Goal: Information Seeking & Learning: Learn about a topic

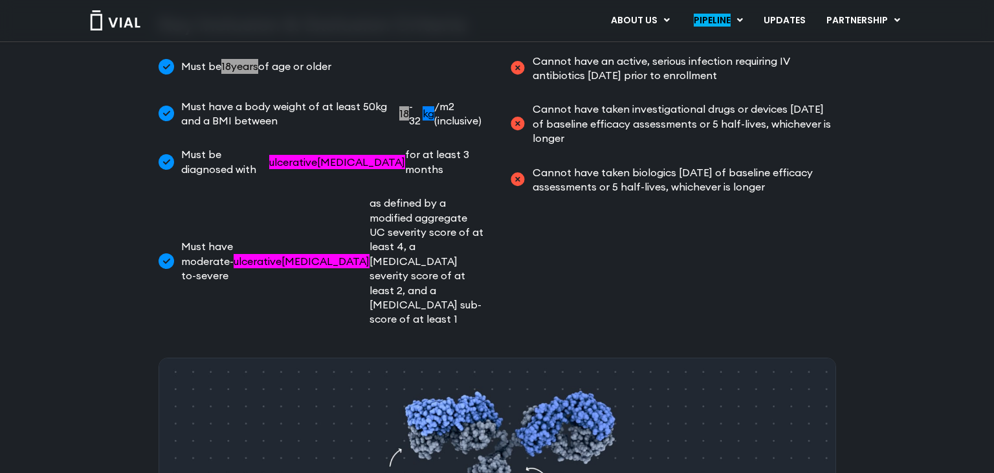
scroll to position [665, 0]
click at [101, 324] on div "Phase II: See below Phase I: NCT07029971 Phase II Study of TL1A HLE Eligible Co…" at bounding box center [497, 249] width 994 height 1571
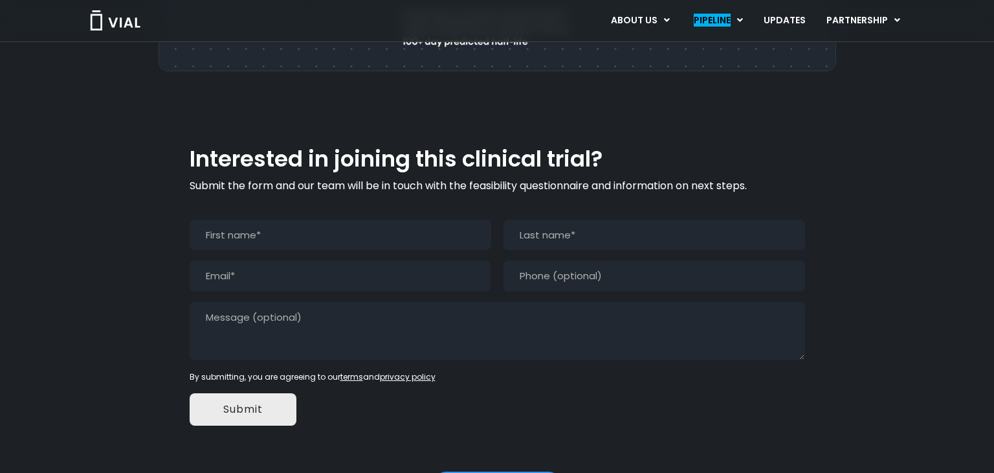
scroll to position [1304, 0]
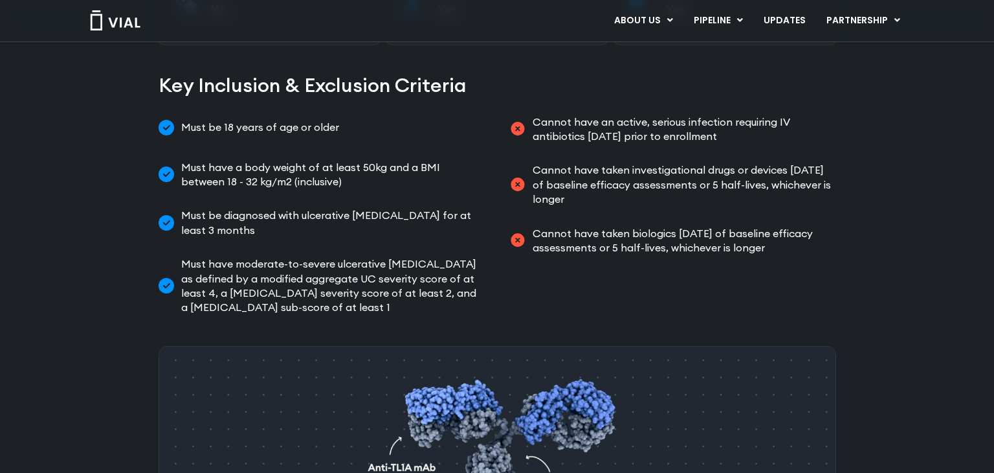
scroll to position [629, 0]
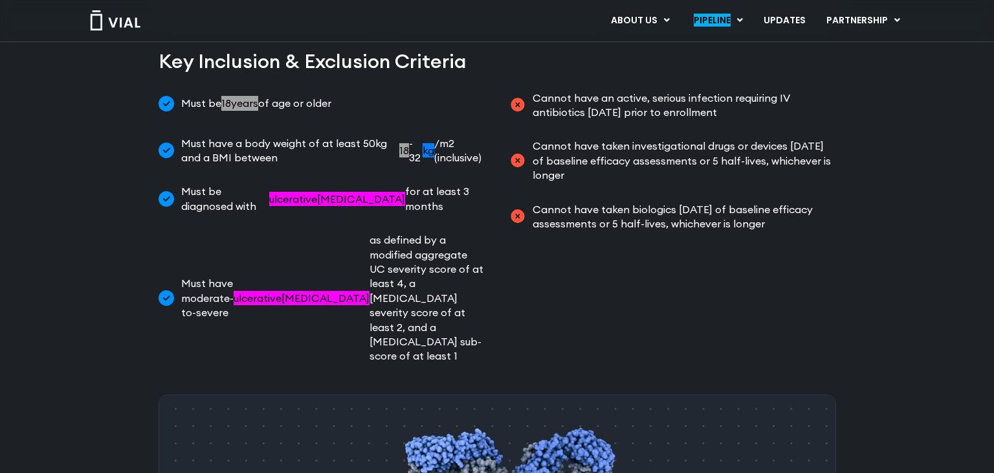
click at [862, 244] on div "Phase II: See below Phase I: NCT07029971 Phase II Study of TL1A HLE Eligible Co…" at bounding box center [497, 285] width 994 height 1571
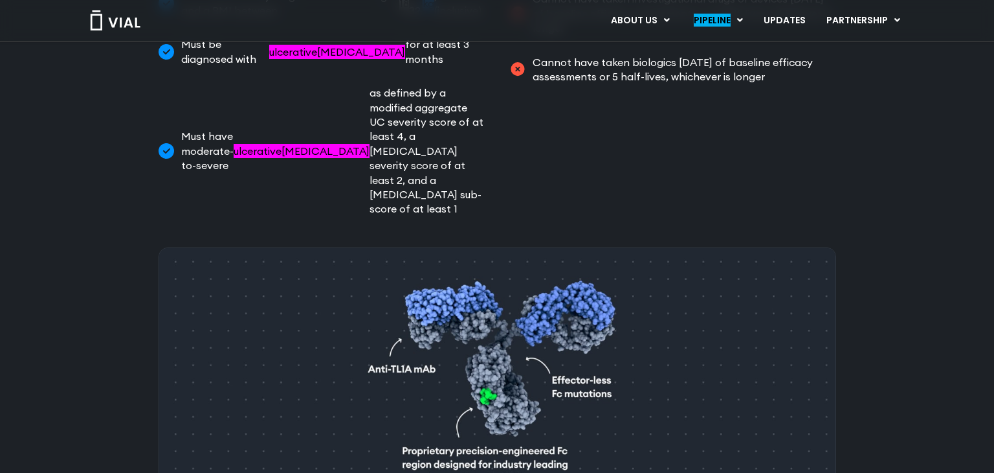
scroll to position [772, 0]
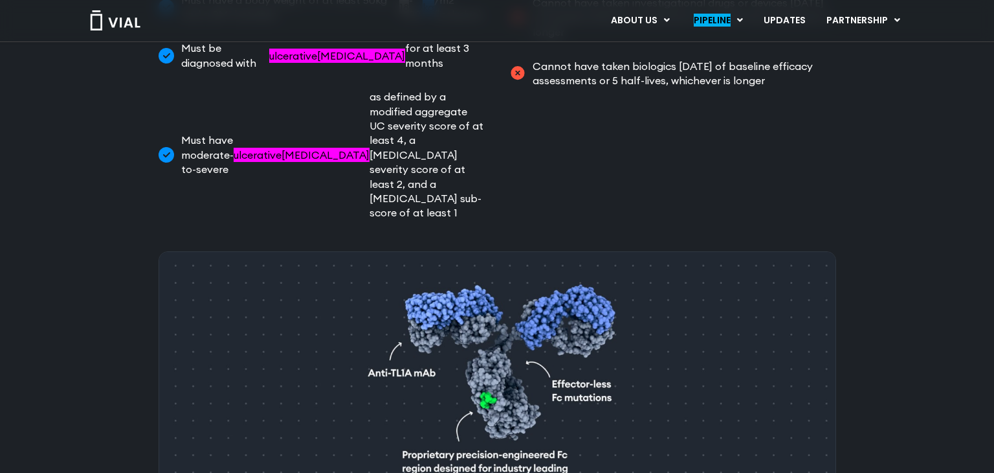
click at [647, 320] on img at bounding box center [498, 381] width 678 height 260
click at [484, 302] on img at bounding box center [498, 381] width 678 height 260
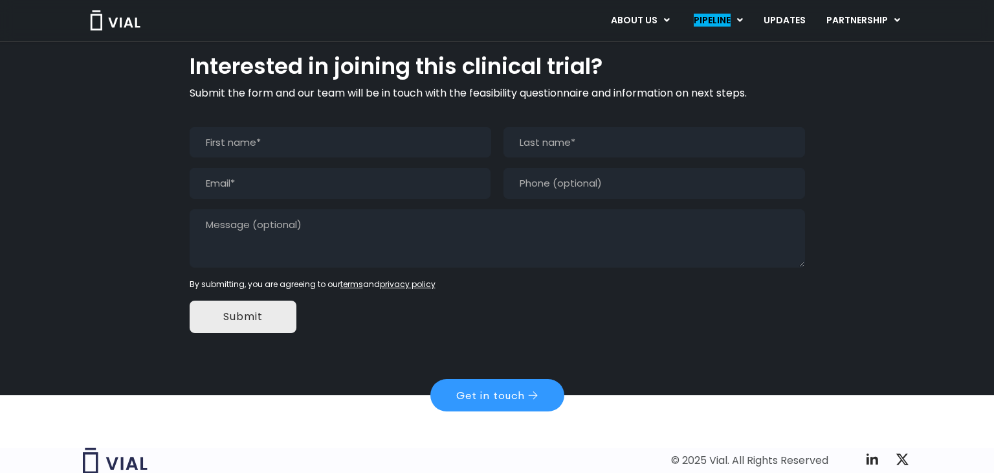
scroll to position [0, 0]
